Goal: Go to known website: Access a specific website the user already knows

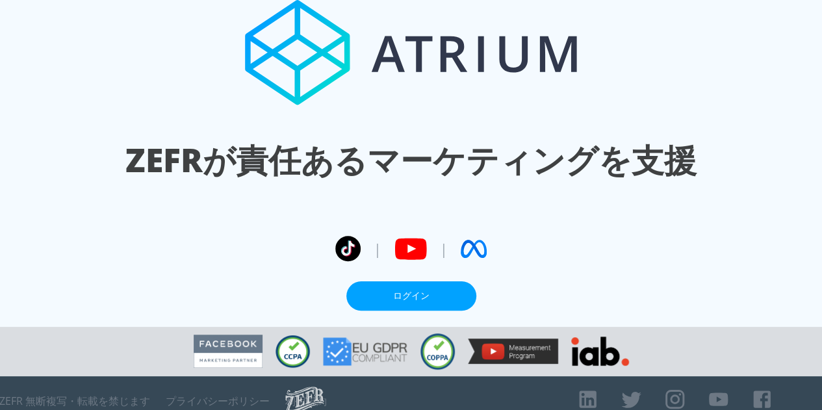
click at [381, 293] on link "ログイン" at bounding box center [411, 295] width 130 height 29
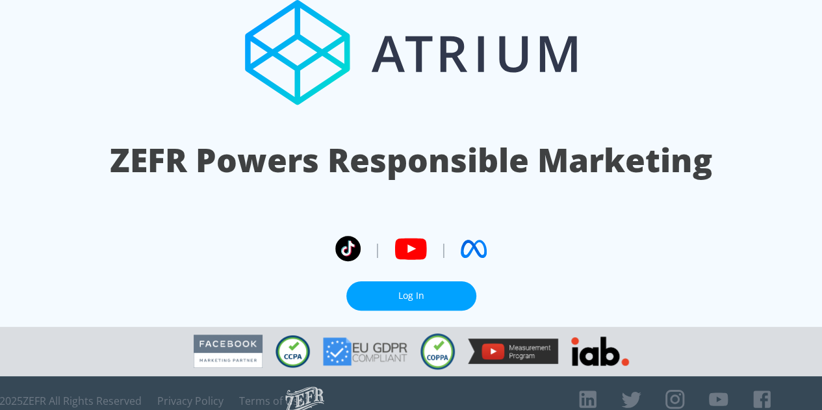
click at [414, 297] on link "Log In" at bounding box center [411, 295] width 130 height 29
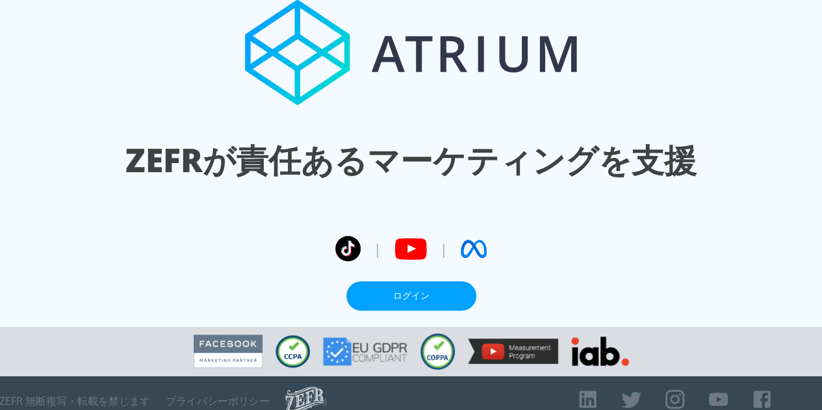
click at [372, 297] on link "ログイン" at bounding box center [411, 295] width 130 height 29
click at [455, 333] on div at bounding box center [411, 351] width 448 height 49
click at [539, 138] on font "ZEFRが責任あるマーケティングを支援" at bounding box center [410, 160] width 571 height 44
click at [388, 287] on link "ログイン" at bounding box center [411, 295] width 130 height 29
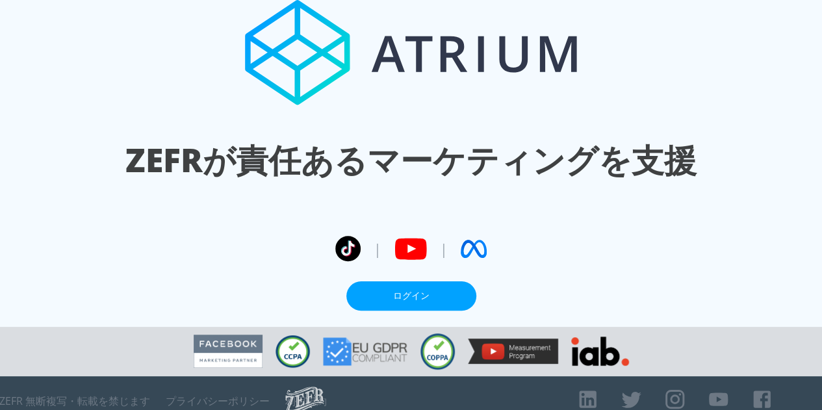
click at [407, 312] on section "ZEFRが責任あるマーケティングを支援 | | ログイン" at bounding box center [411, 163] width 822 height 327
click at [413, 298] on font "ログイン" at bounding box center [411, 295] width 36 height 12
